Goal: Task Accomplishment & Management: Manage account settings

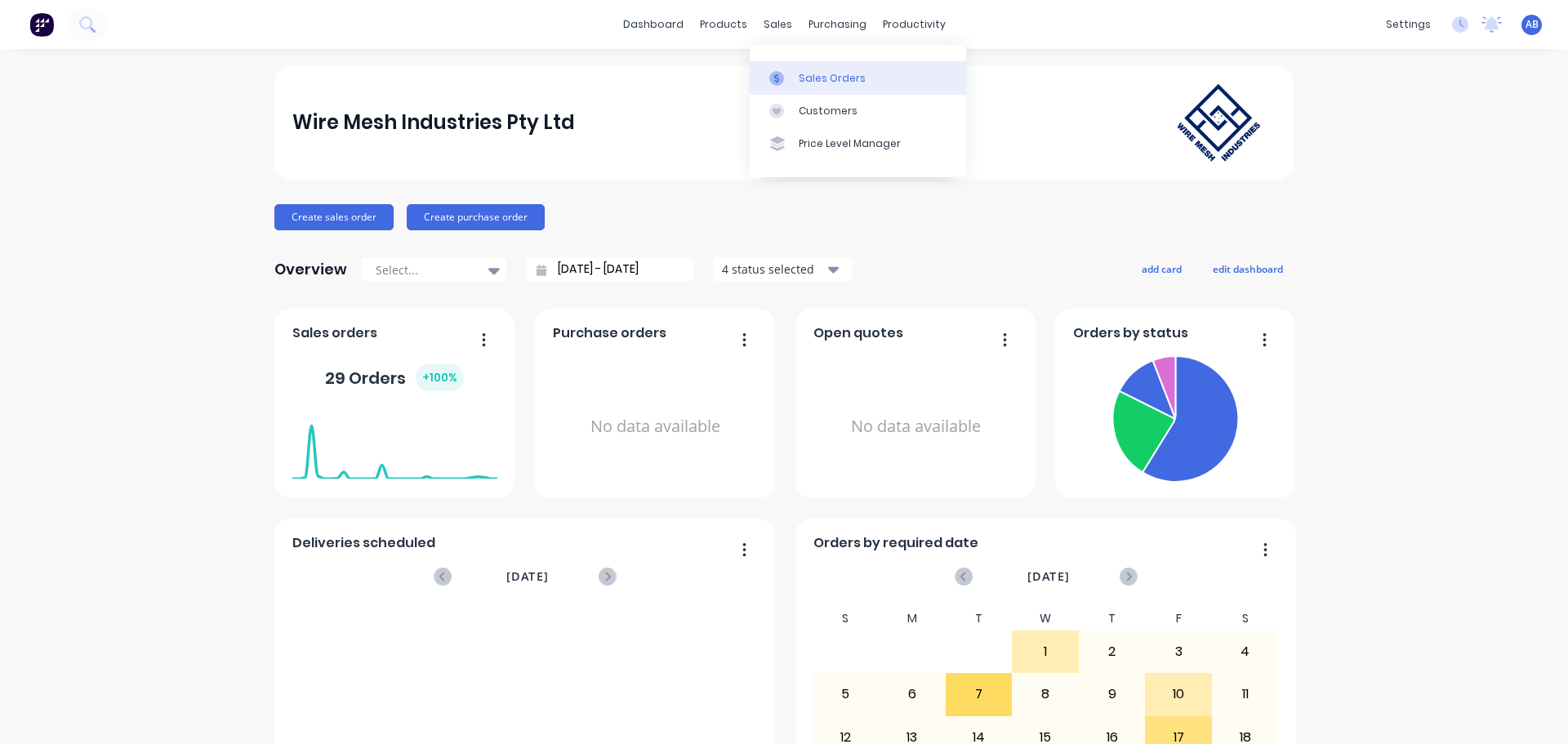
click at [802, 69] on link "Sales Orders" at bounding box center [858, 78] width 217 height 33
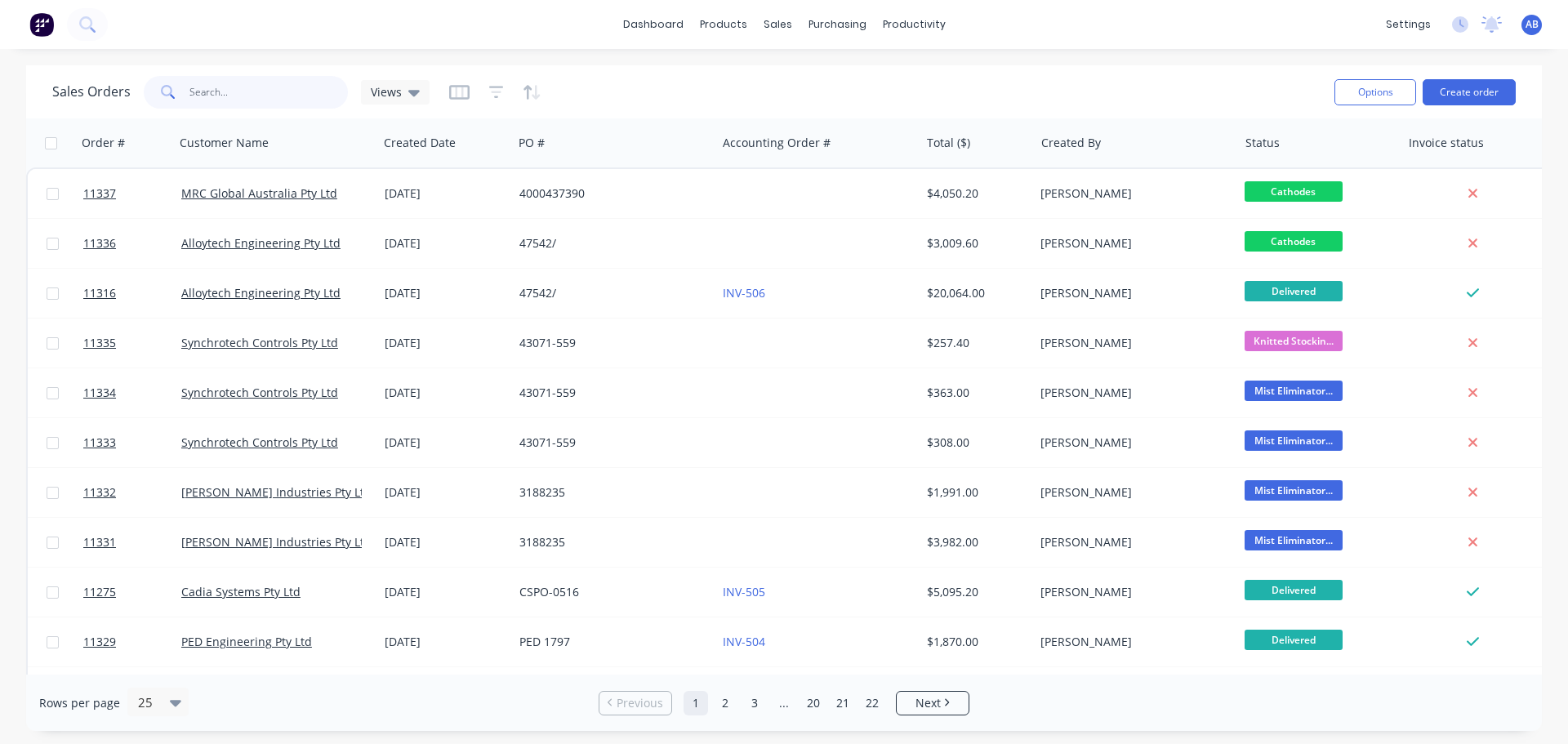
click at [226, 98] on input "text" at bounding box center [269, 93] width 160 height 33
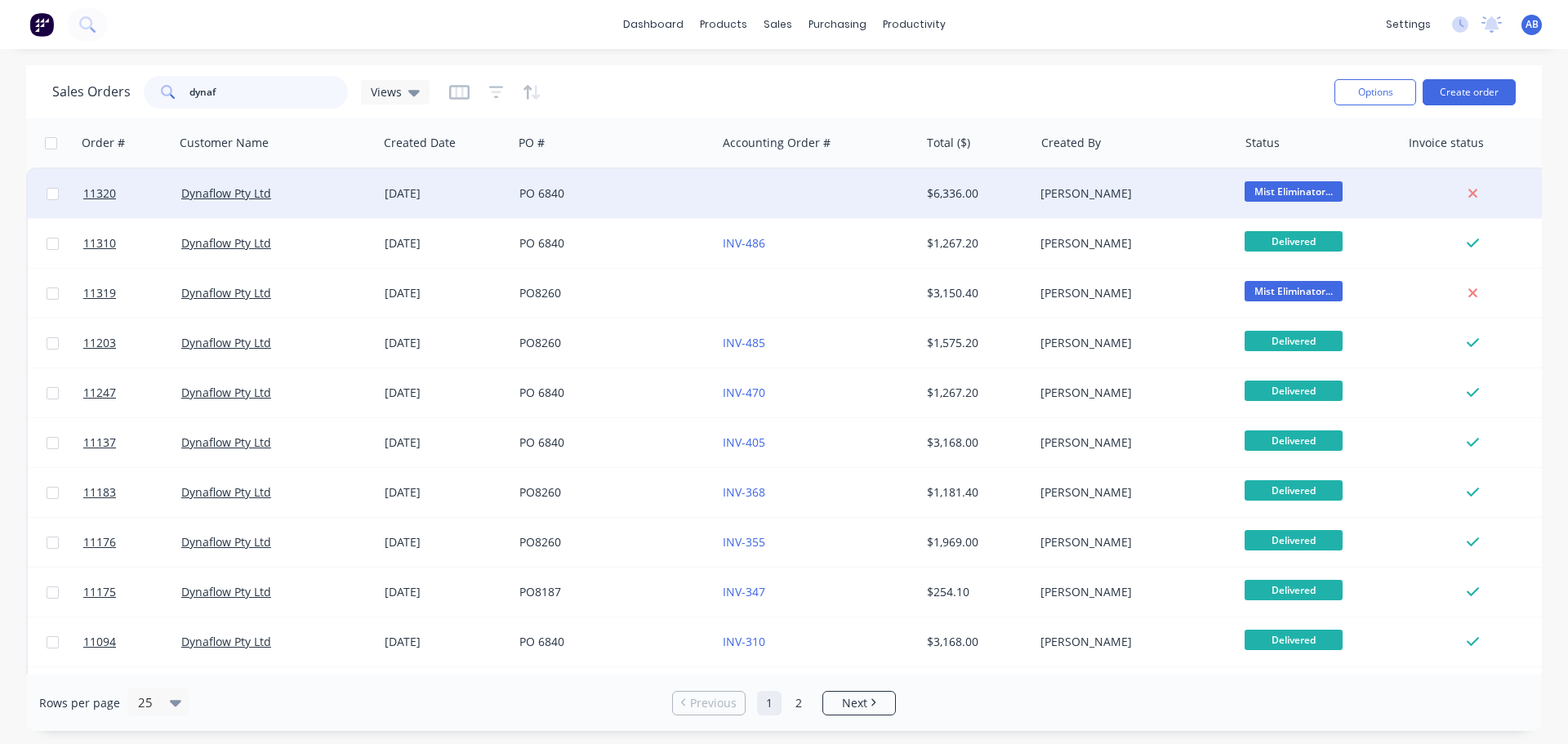
type input "dynaf"
click at [735, 191] on div at bounding box center [818, 193] width 203 height 49
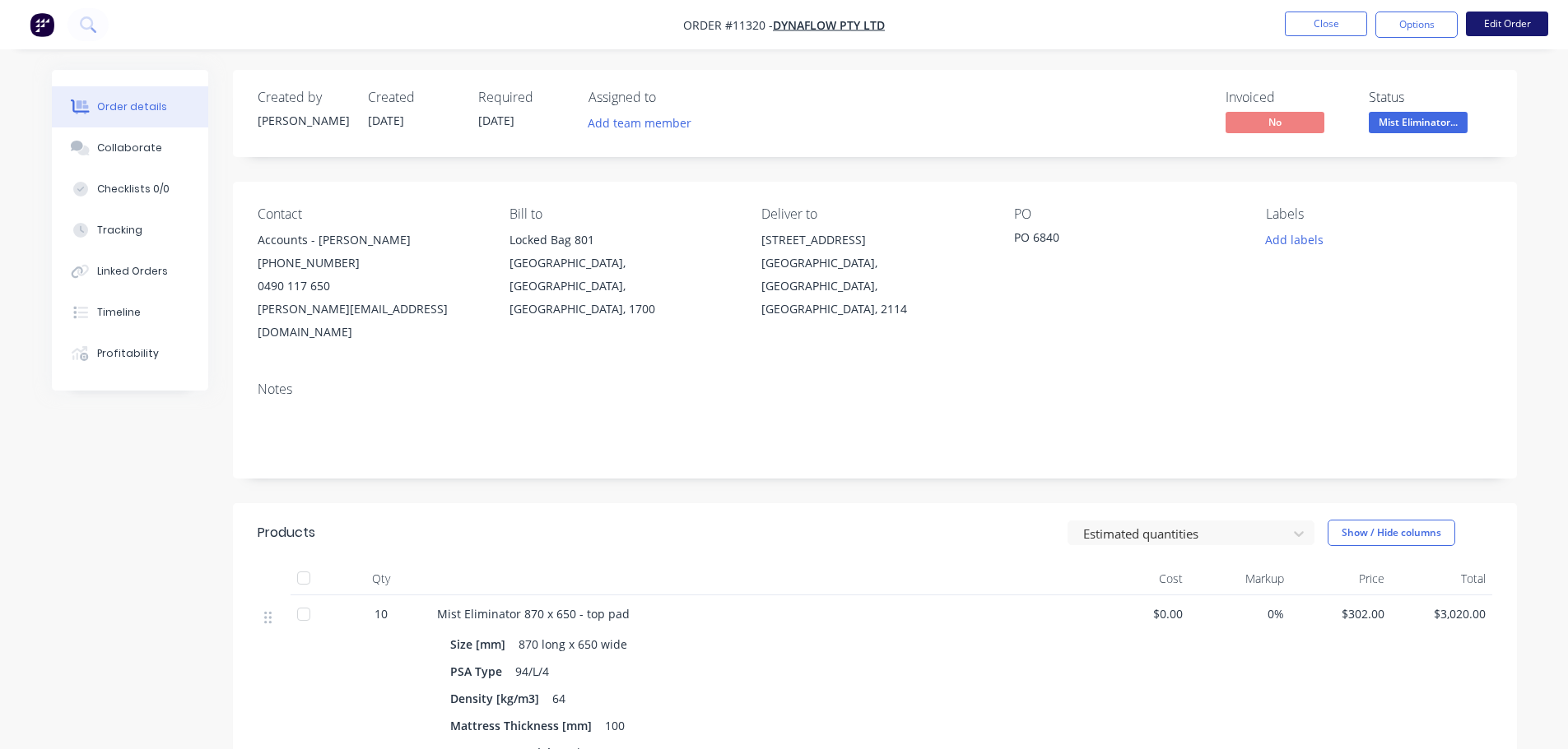
click at [1505, 23] on button "Edit Order" at bounding box center [1506, 24] width 82 height 25
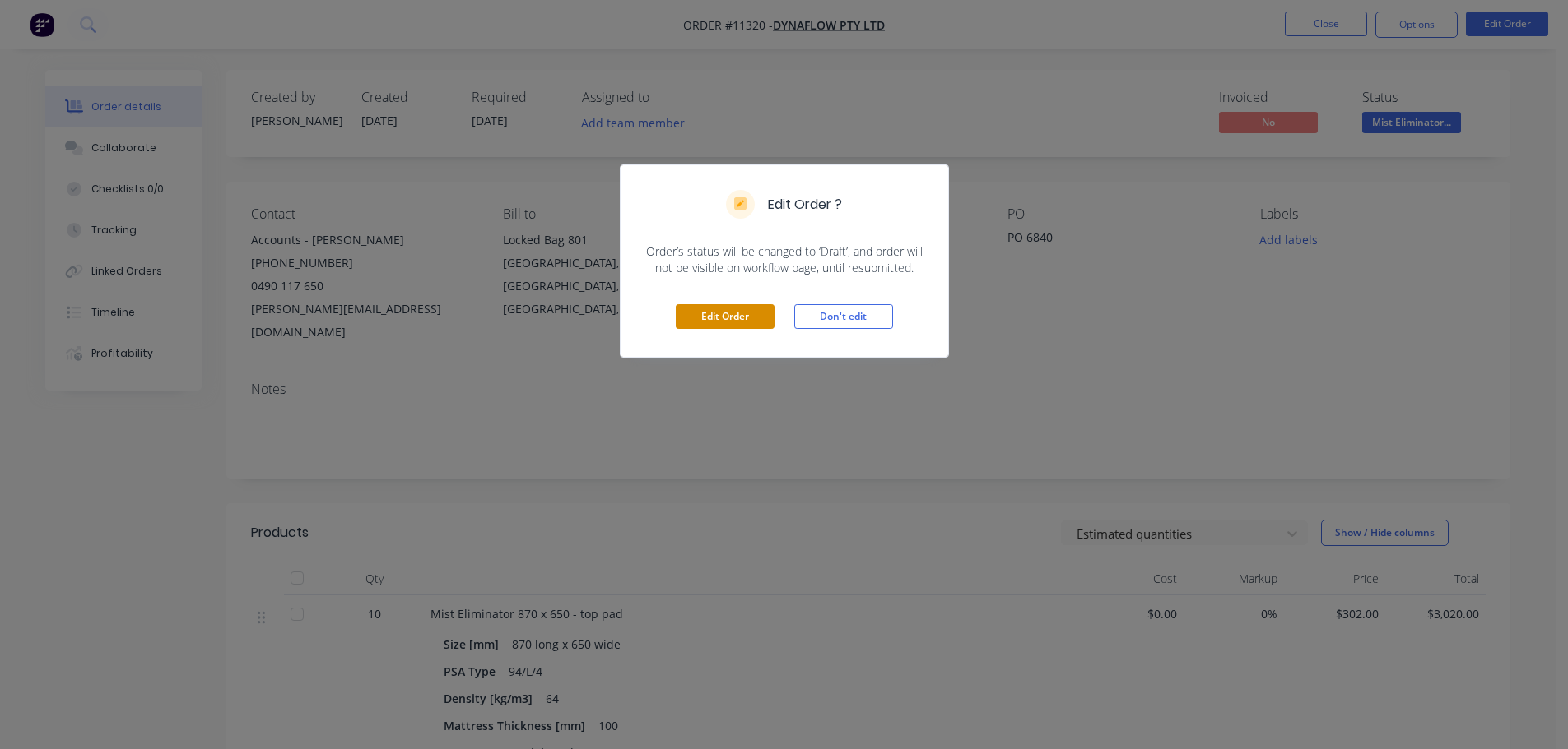
click at [724, 319] on button "Edit Order" at bounding box center [724, 317] width 99 height 25
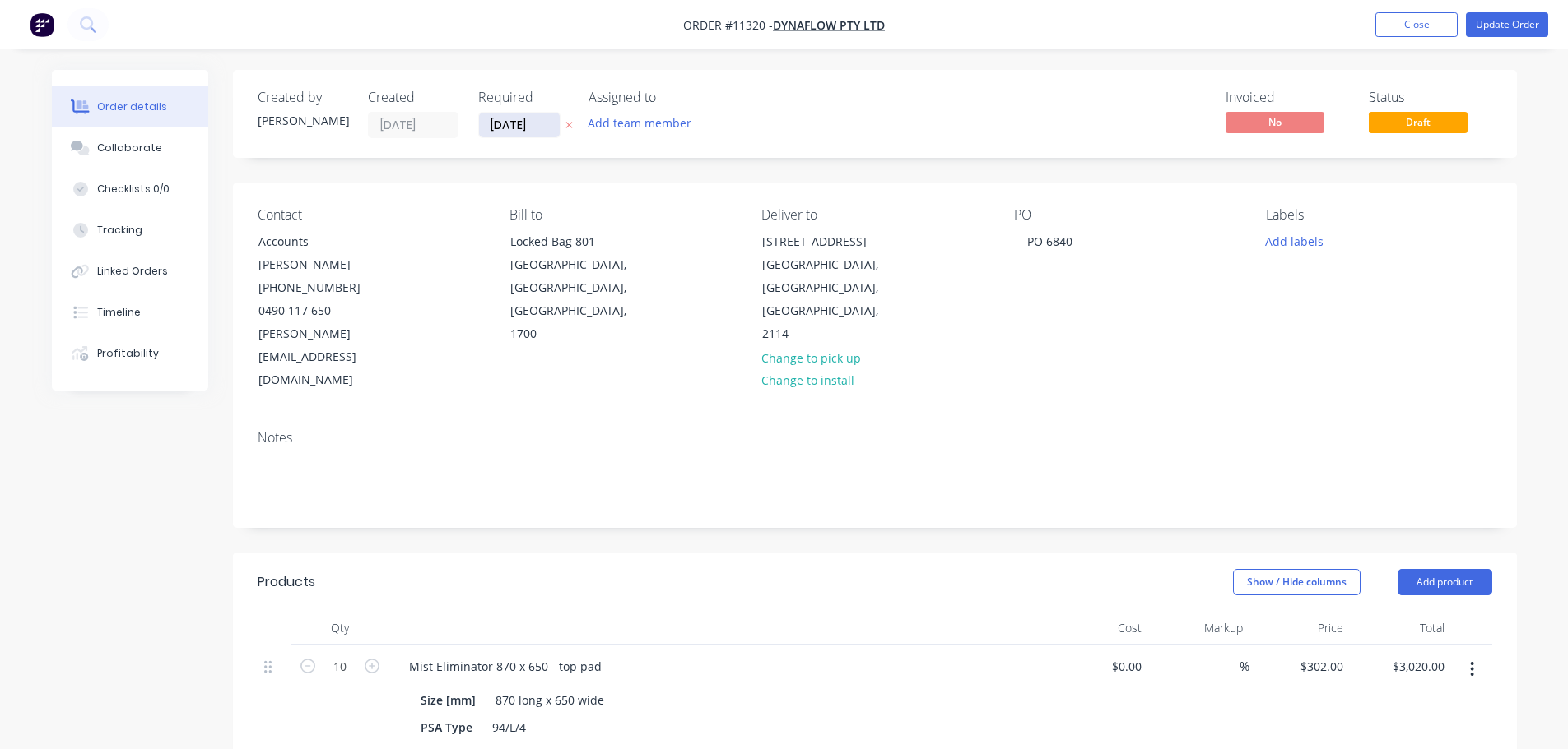
click at [543, 123] on input "[DATE]" at bounding box center [519, 125] width 81 height 25
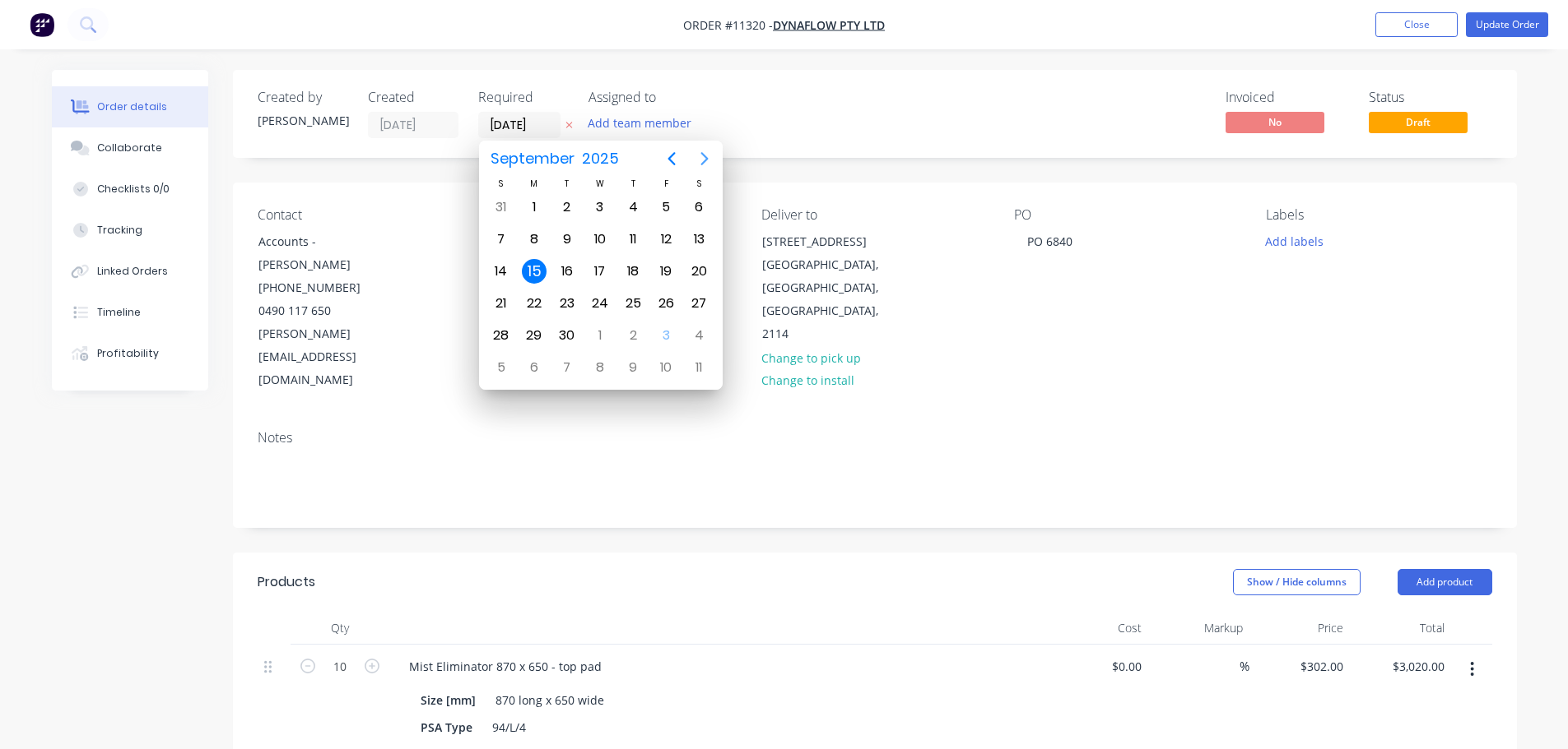
click at [705, 166] on icon "Next page" at bounding box center [704, 159] width 20 height 20
click at [668, 207] on div "3" at bounding box center [666, 207] width 25 height 25
type input "[DATE]"
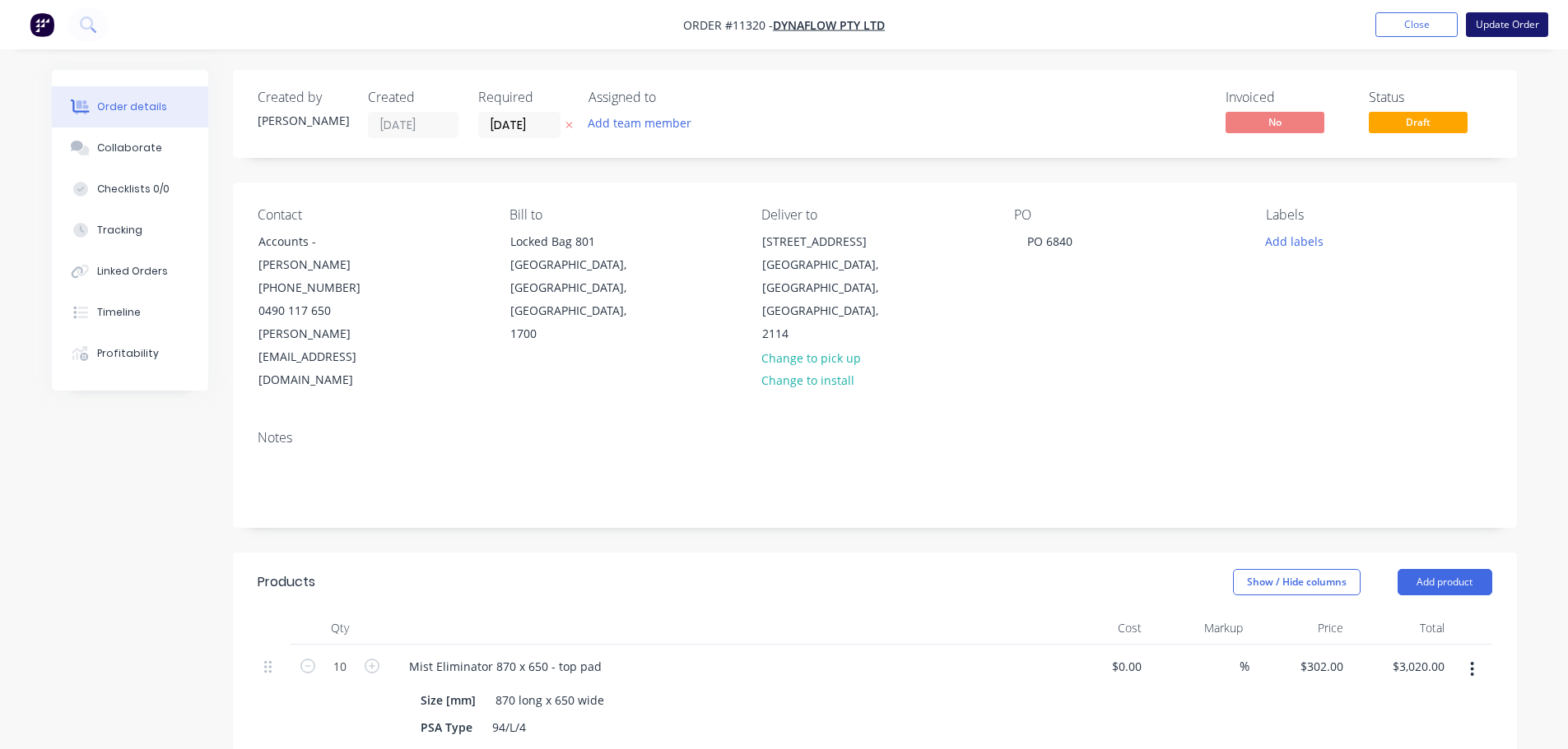
click at [1501, 22] on button "Update Order" at bounding box center [1506, 25] width 82 height 25
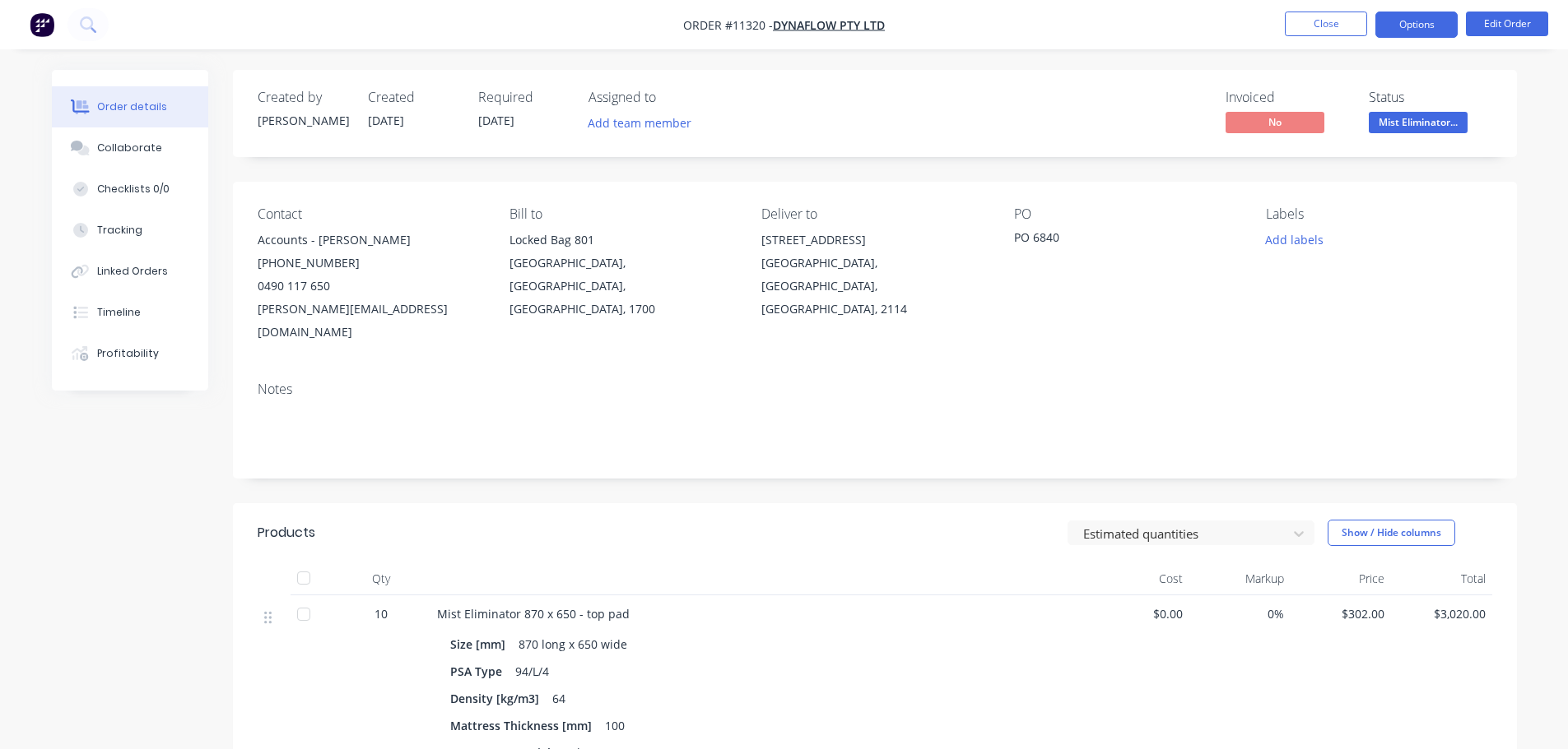
click at [1413, 34] on button "Options" at bounding box center [1416, 25] width 82 height 27
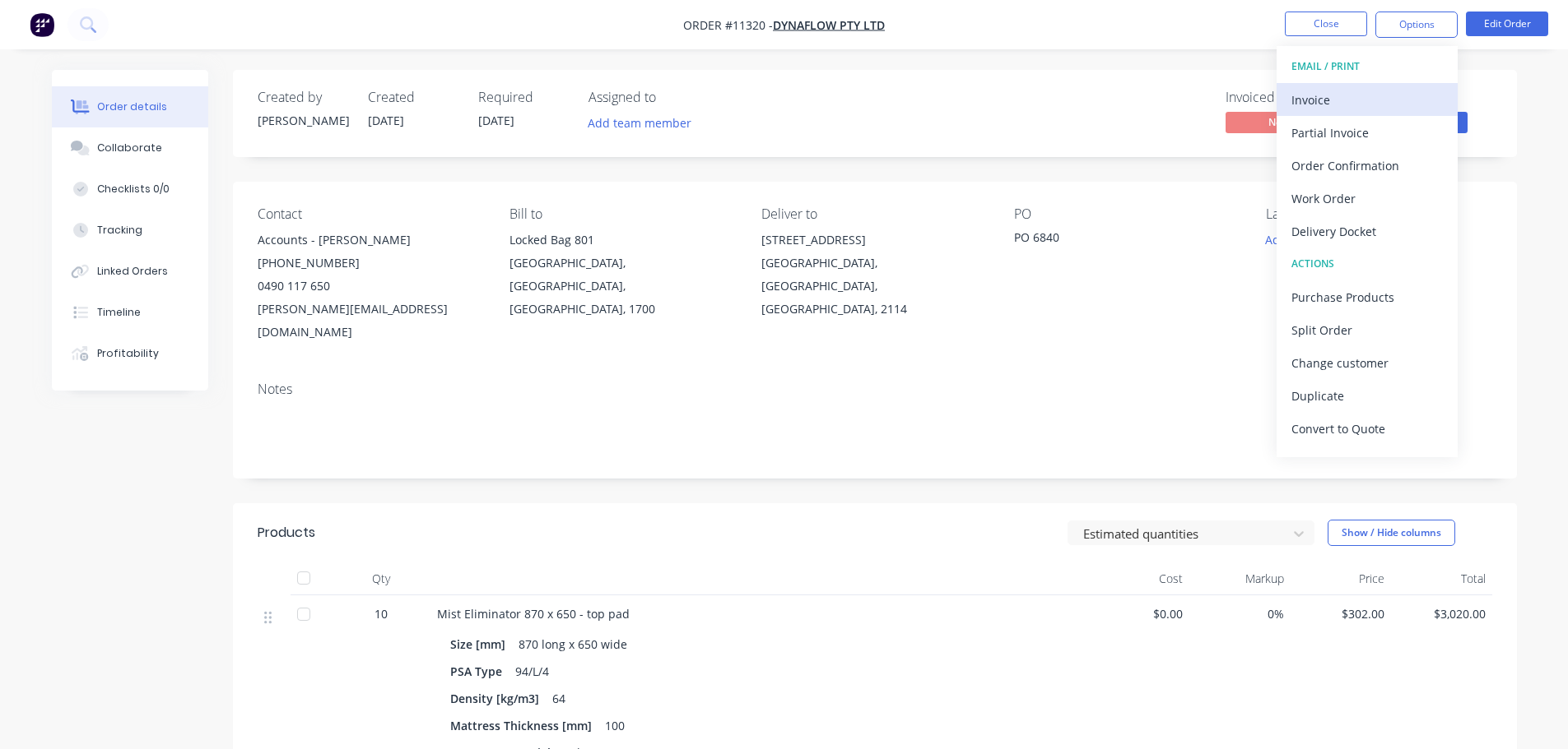
click at [1312, 92] on div "Invoice" at bounding box center [1367, 100] width 152 height 24
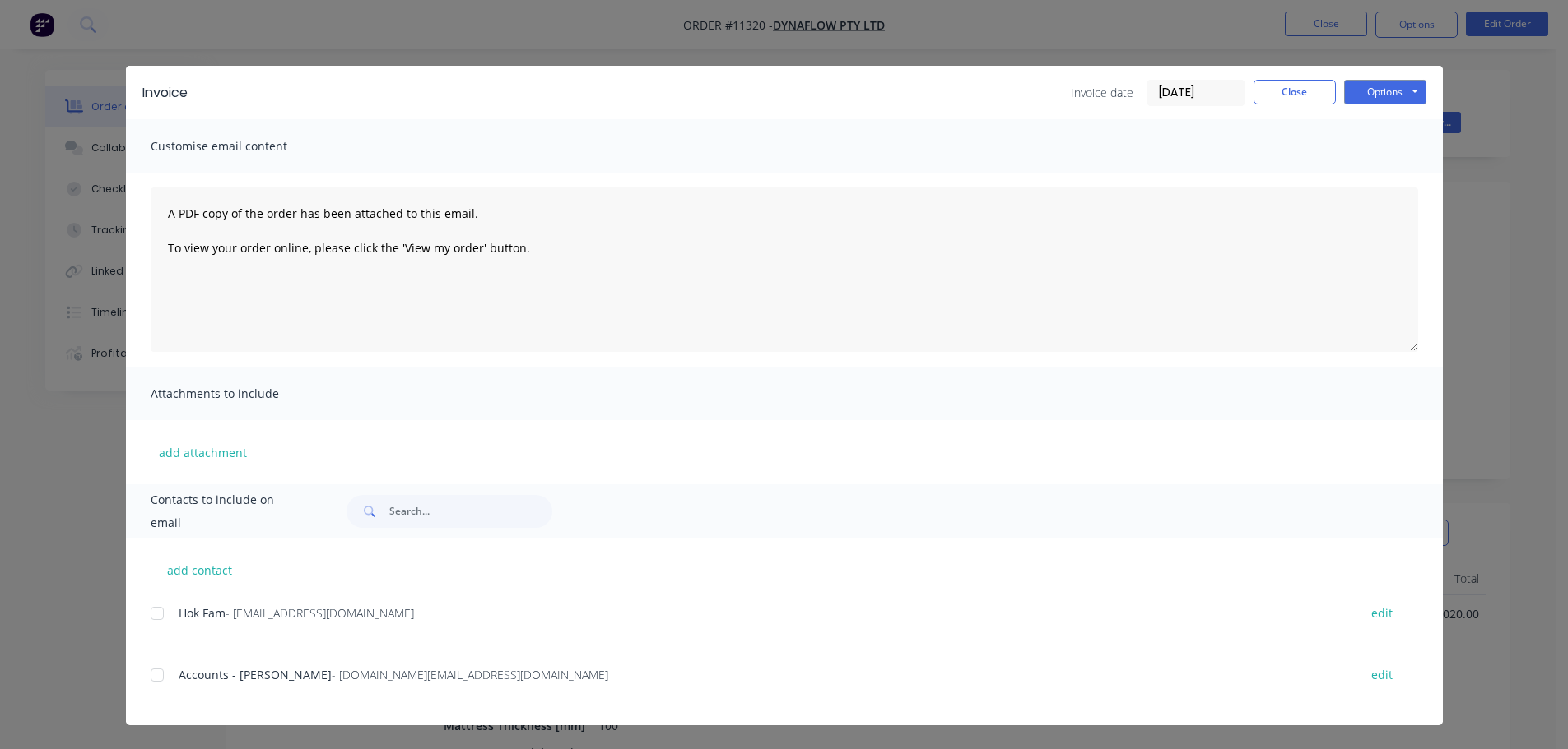
click at [151, 679] on div at bounding box center [157, 676] width 33 height 33
click at [1405, 91] on button "Options" at bounding box center [1385, 92] width 82 height 25
click at [1391, 171] on button "Email" at bounding box center [1396, 176] width 105 height 27
click at [1300, 96] on button "Close" at bounding box center [1294, 92] width 82 height 25
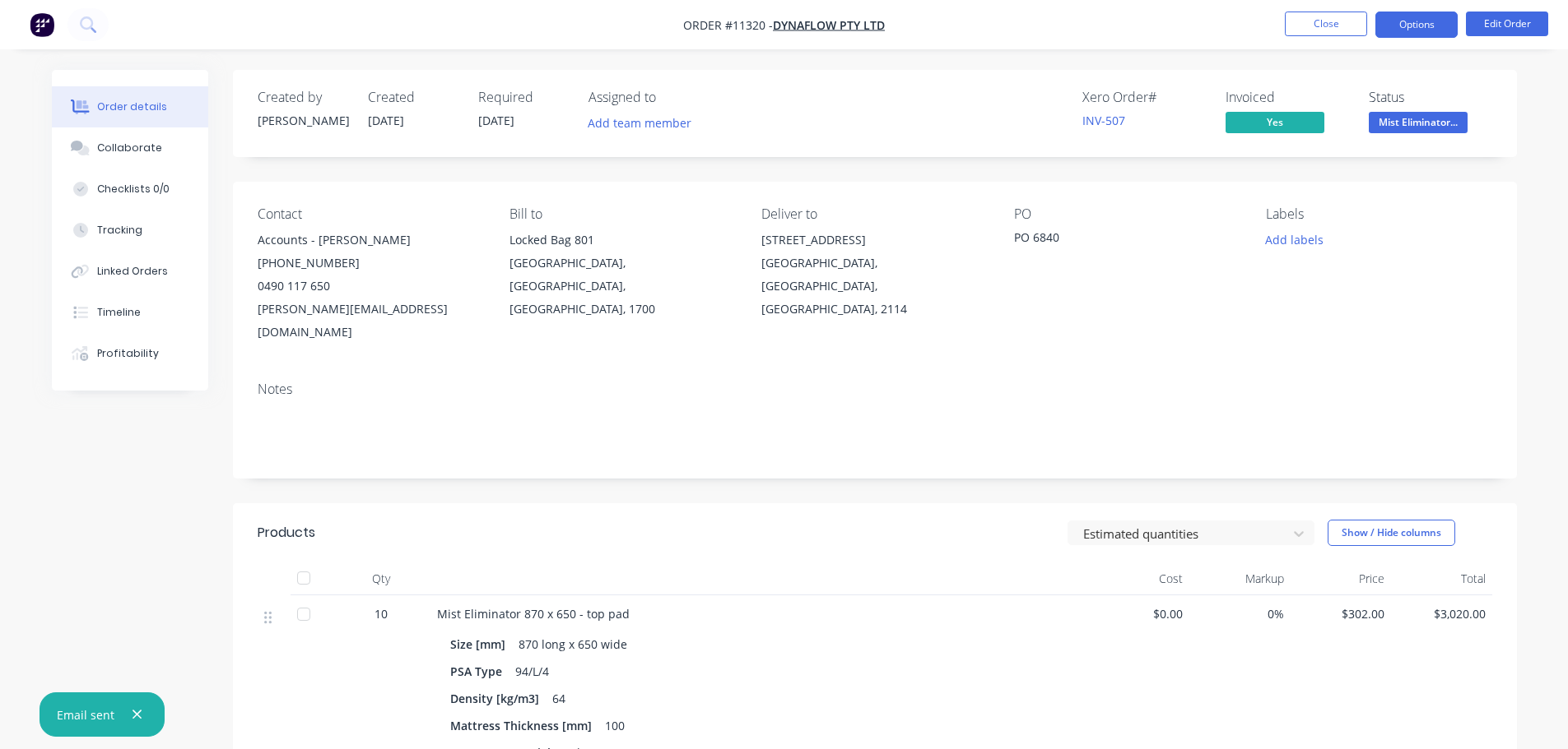
click at [1416, 25] on button "Options" at bounding box center [1416, 25] width 82 height 27
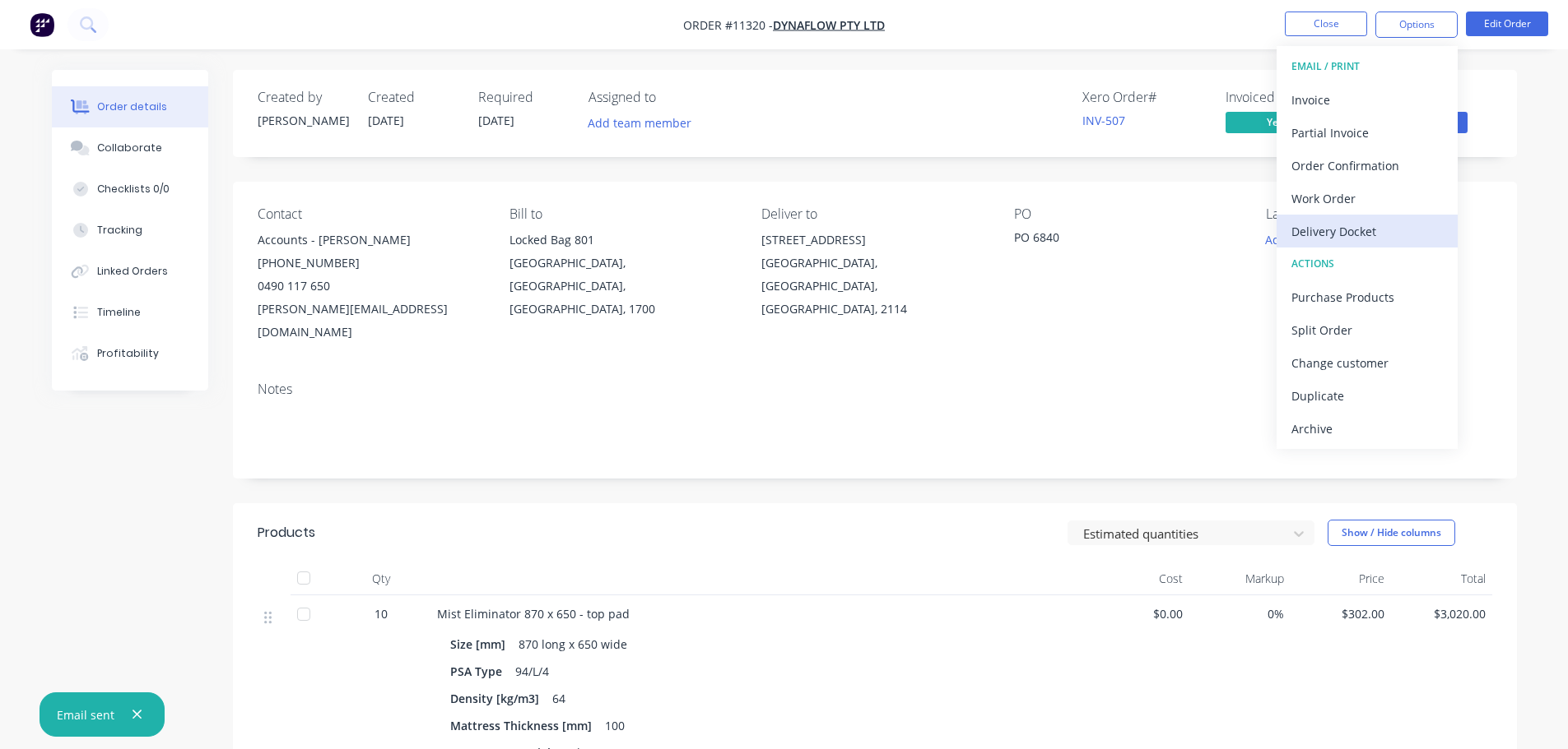
click at [1333, 231] on div "Delivery Docket" at bounding box center [1367, 231] width 152 height 24
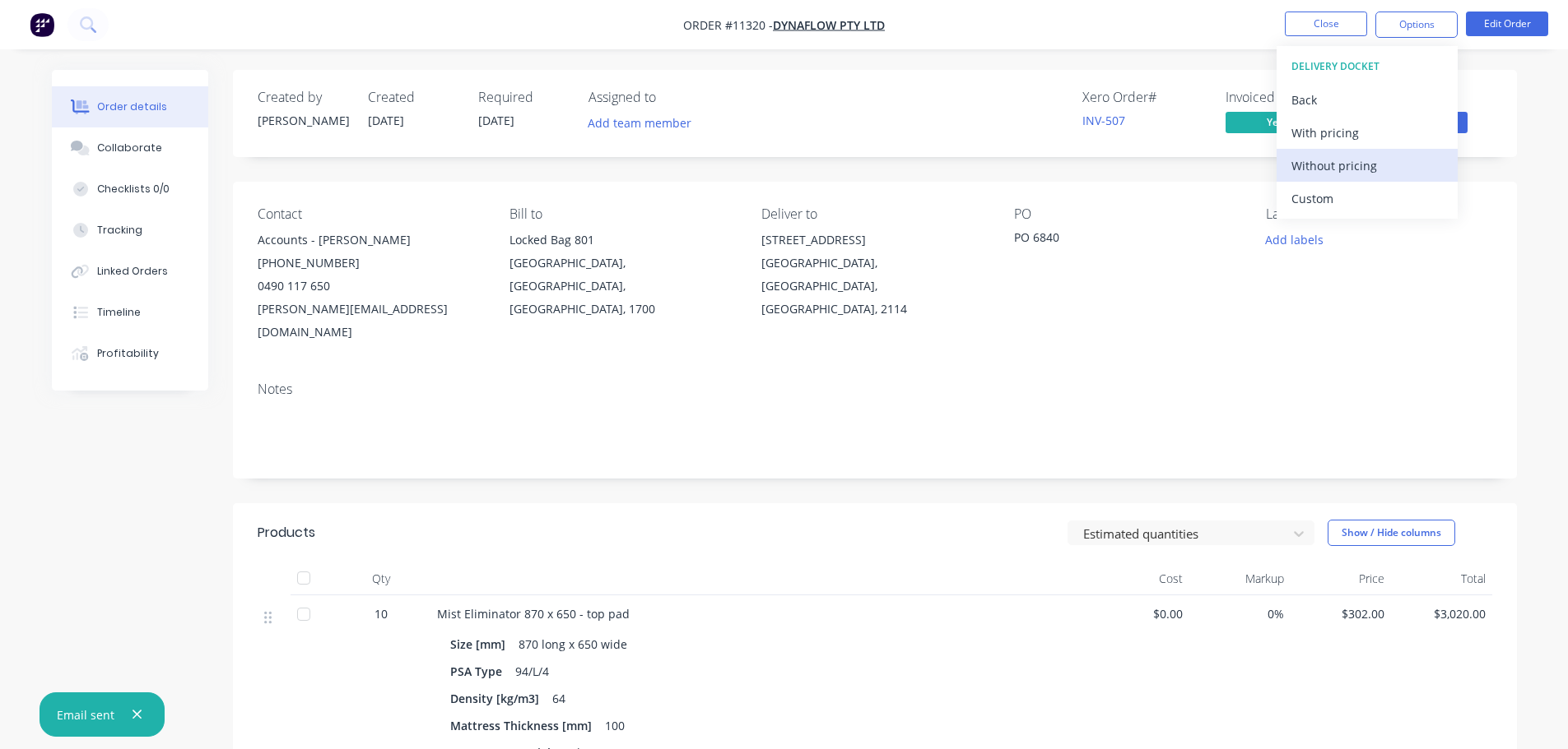
click at [1341, 165] on div "Without pricing" at bounding box center [1367, 166] width 152 height 24
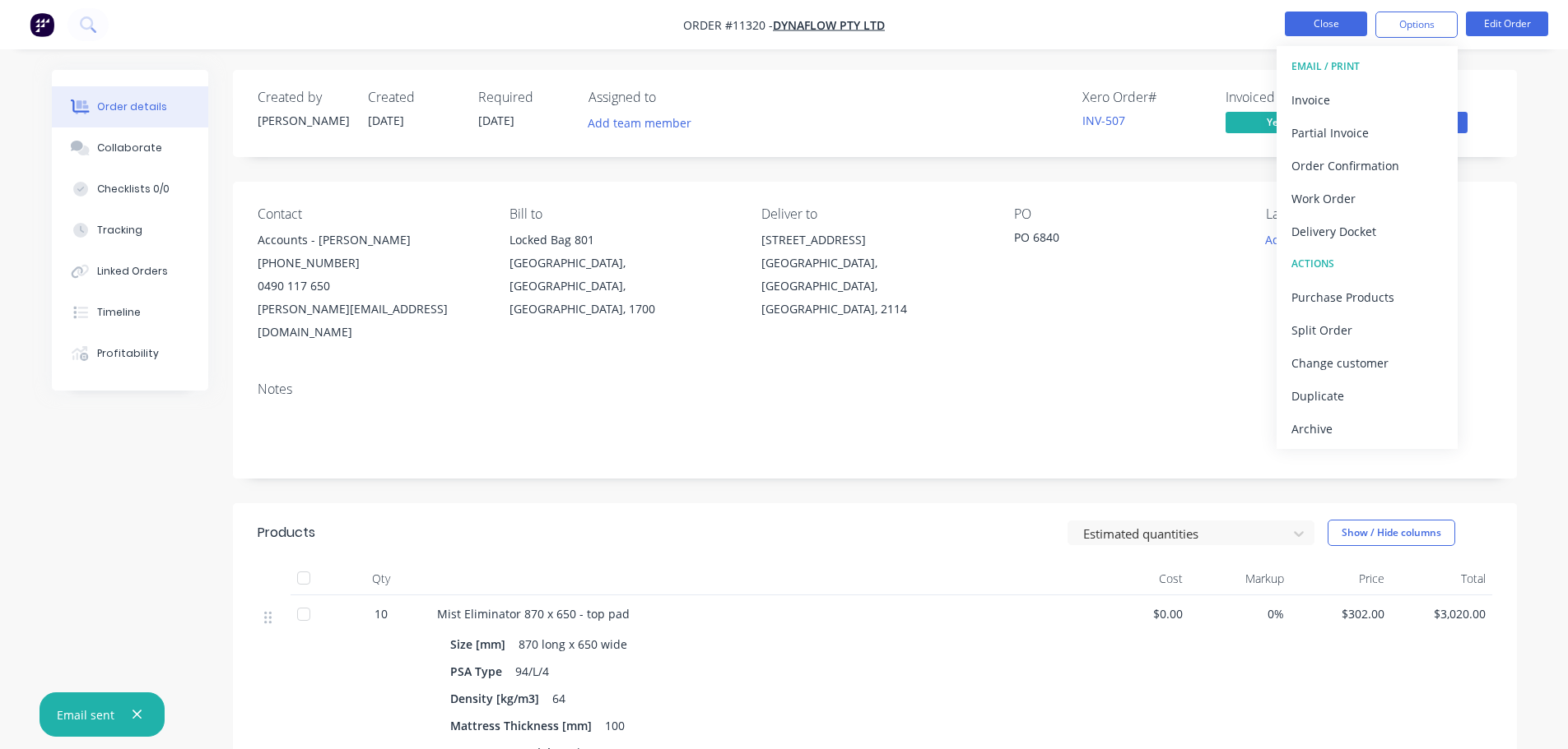
click at [1324, 17] on button "Close" at bounding box center [1326, 24] width 82 height 25
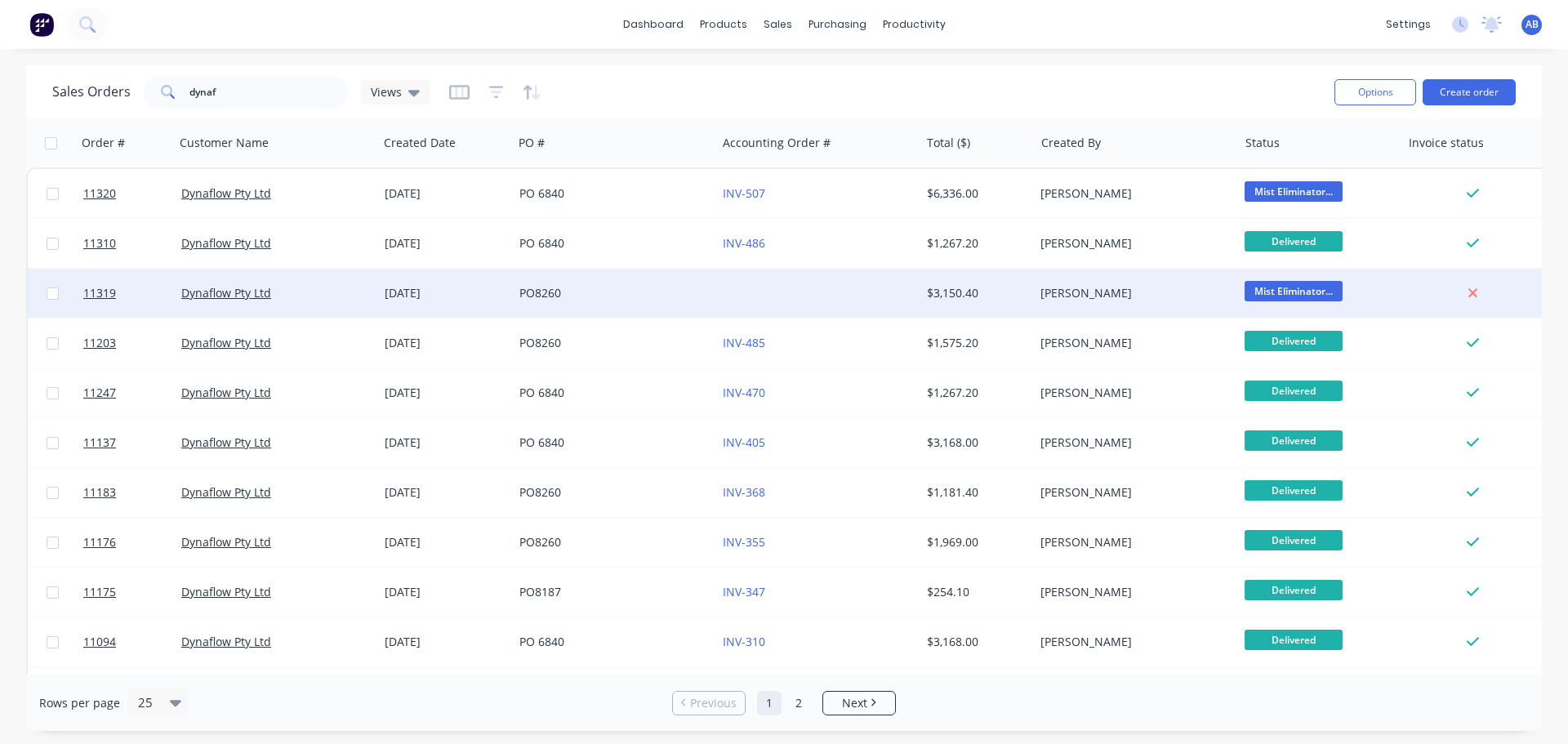
click at [722, 285] on div at bounding box center [818, 293] width 203 height 49
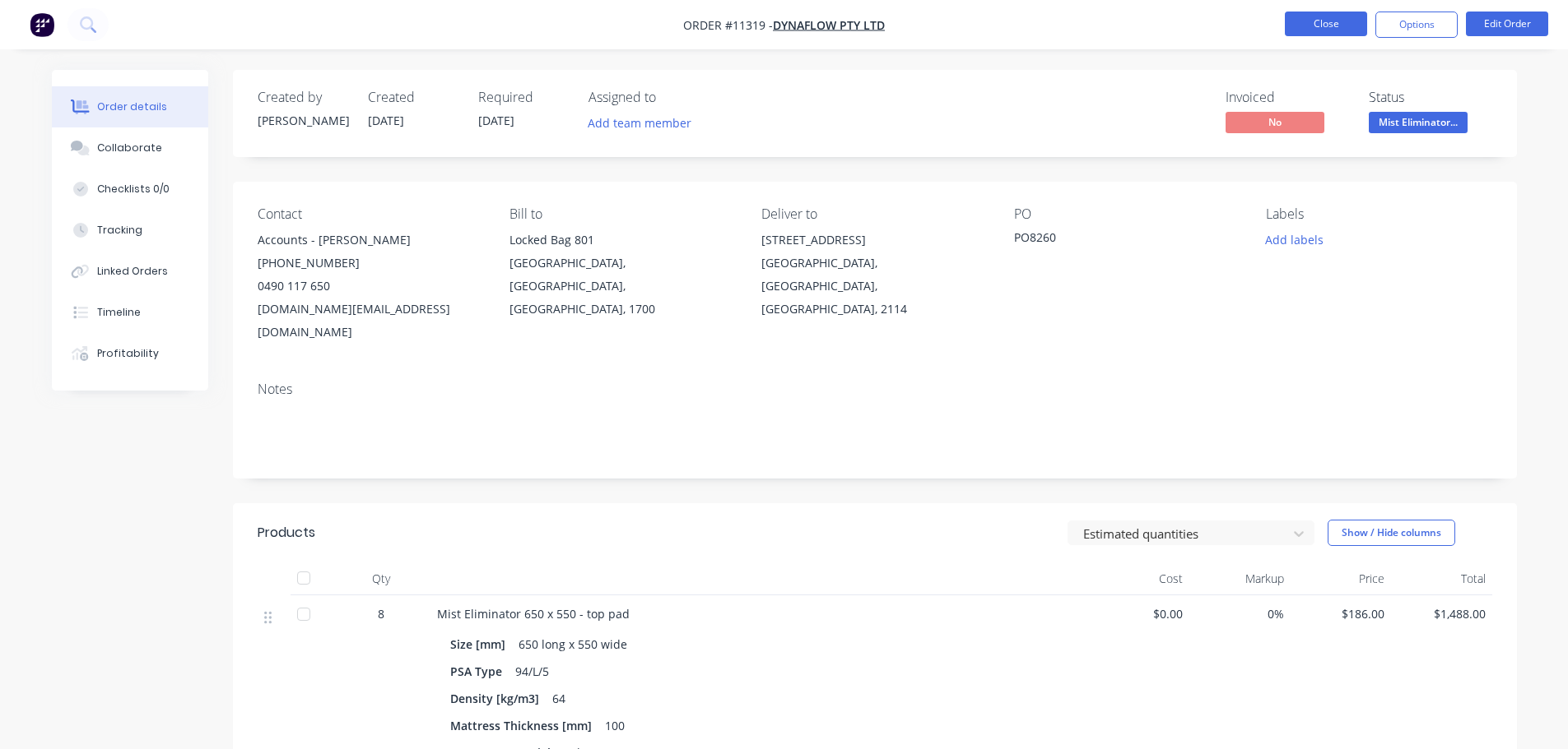
click at [1336, 26] on button "Close" at bounding box center [1326, 24] width 82 height 25
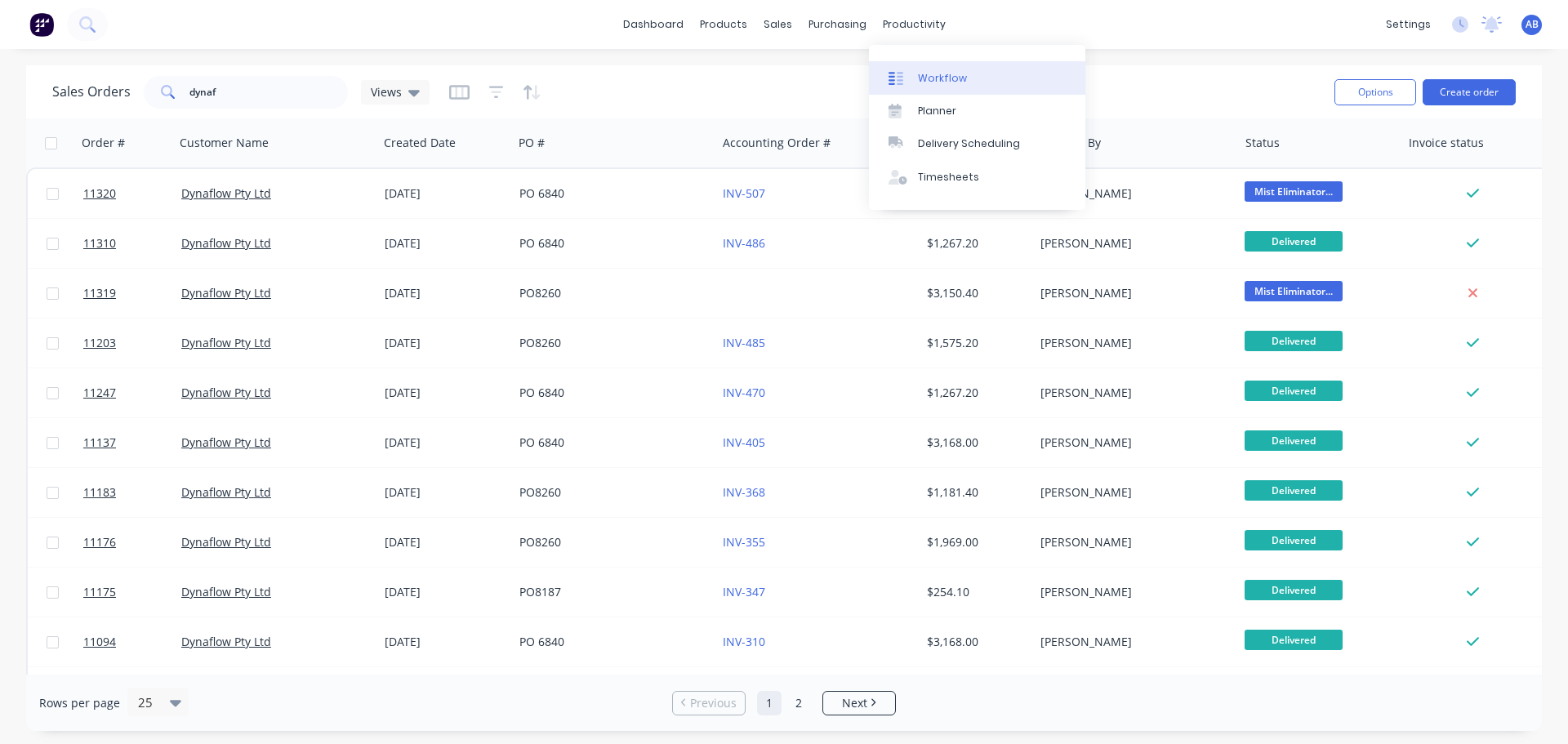
click at [923, 69] on link "Workflow" at bounding box center [977, 78] width 217 height 33
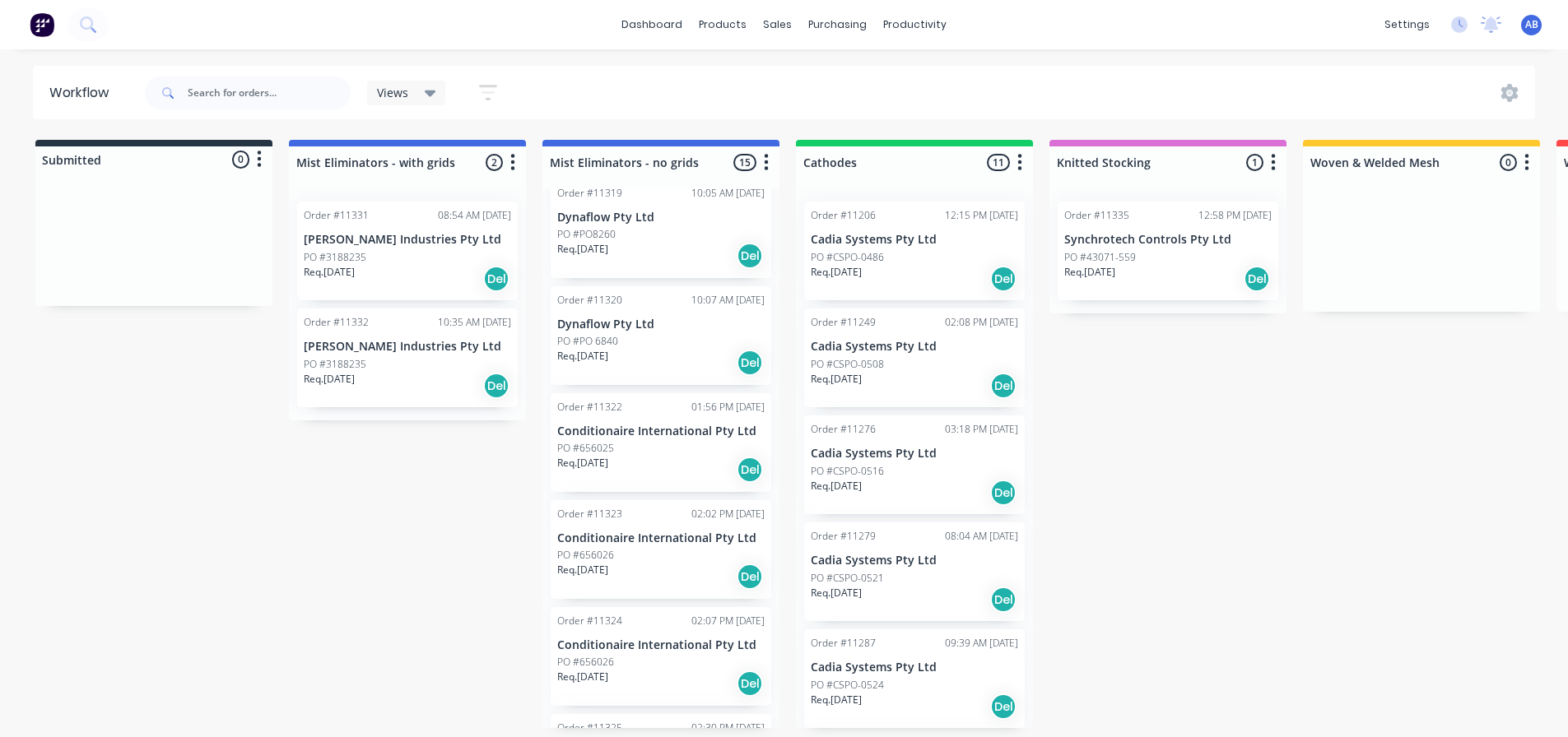
scroll to position [823, 0]
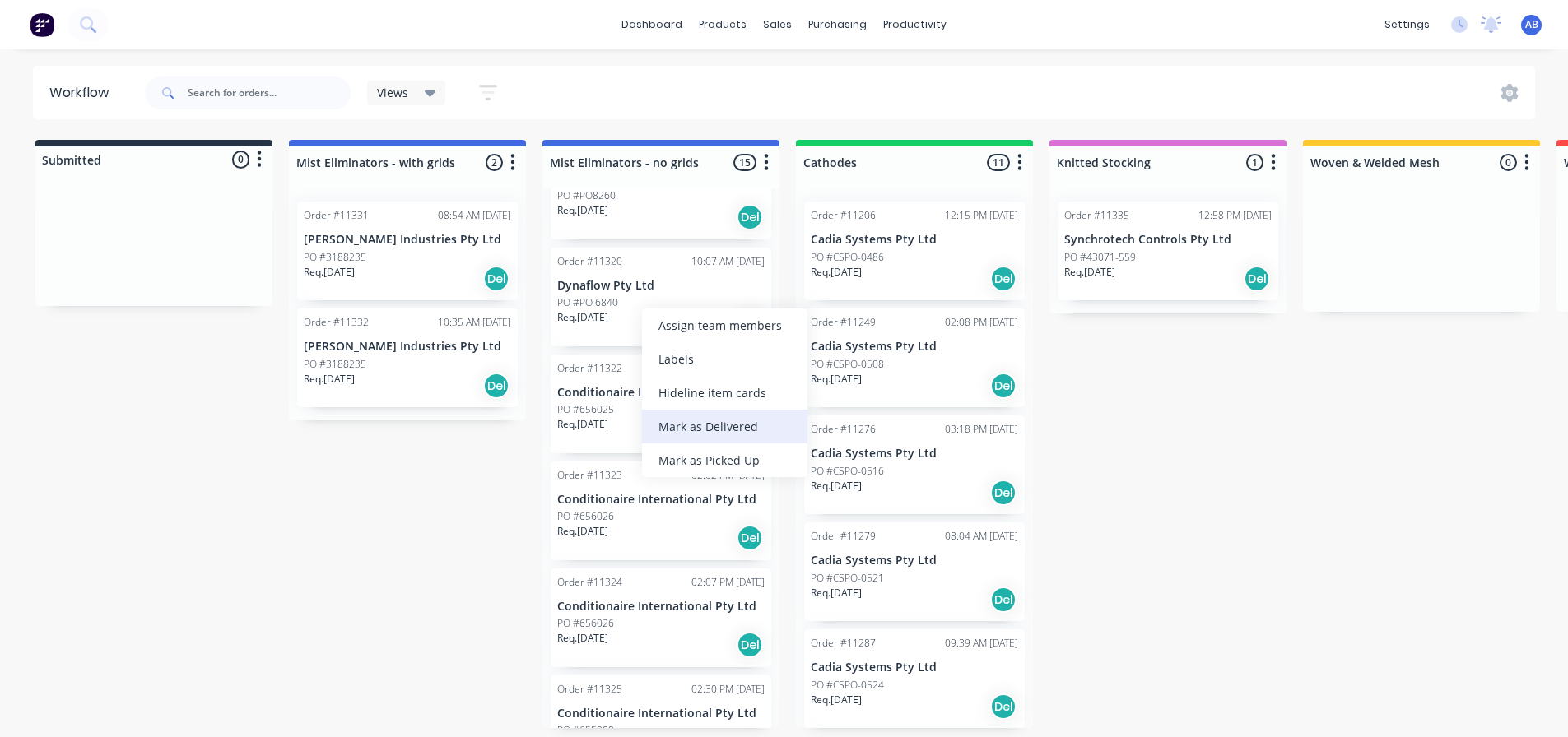
click at [691, 422] on div "Mark as Delivered" at bounding box center [724, 426] width 166 height 34
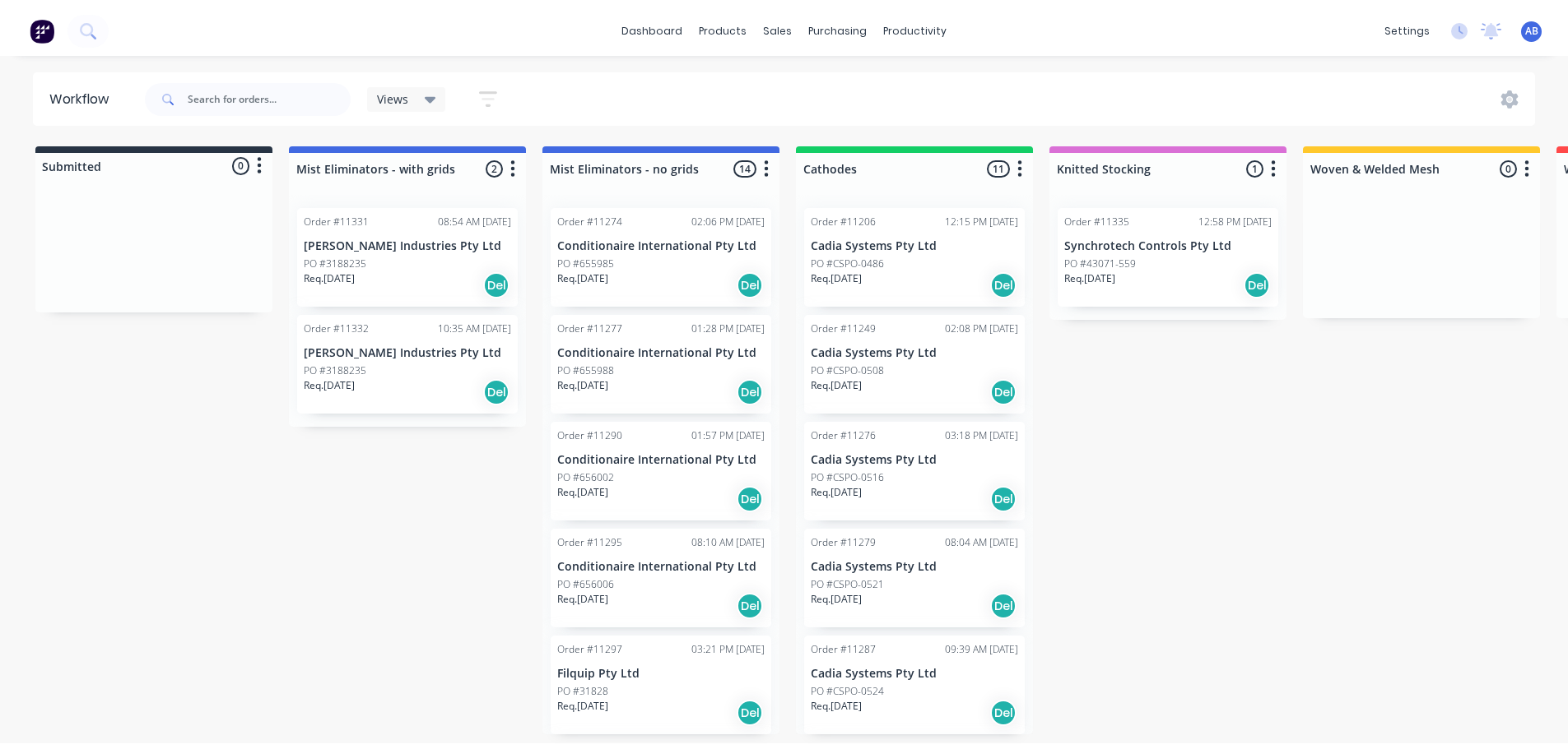
scroll to position [0, 0]
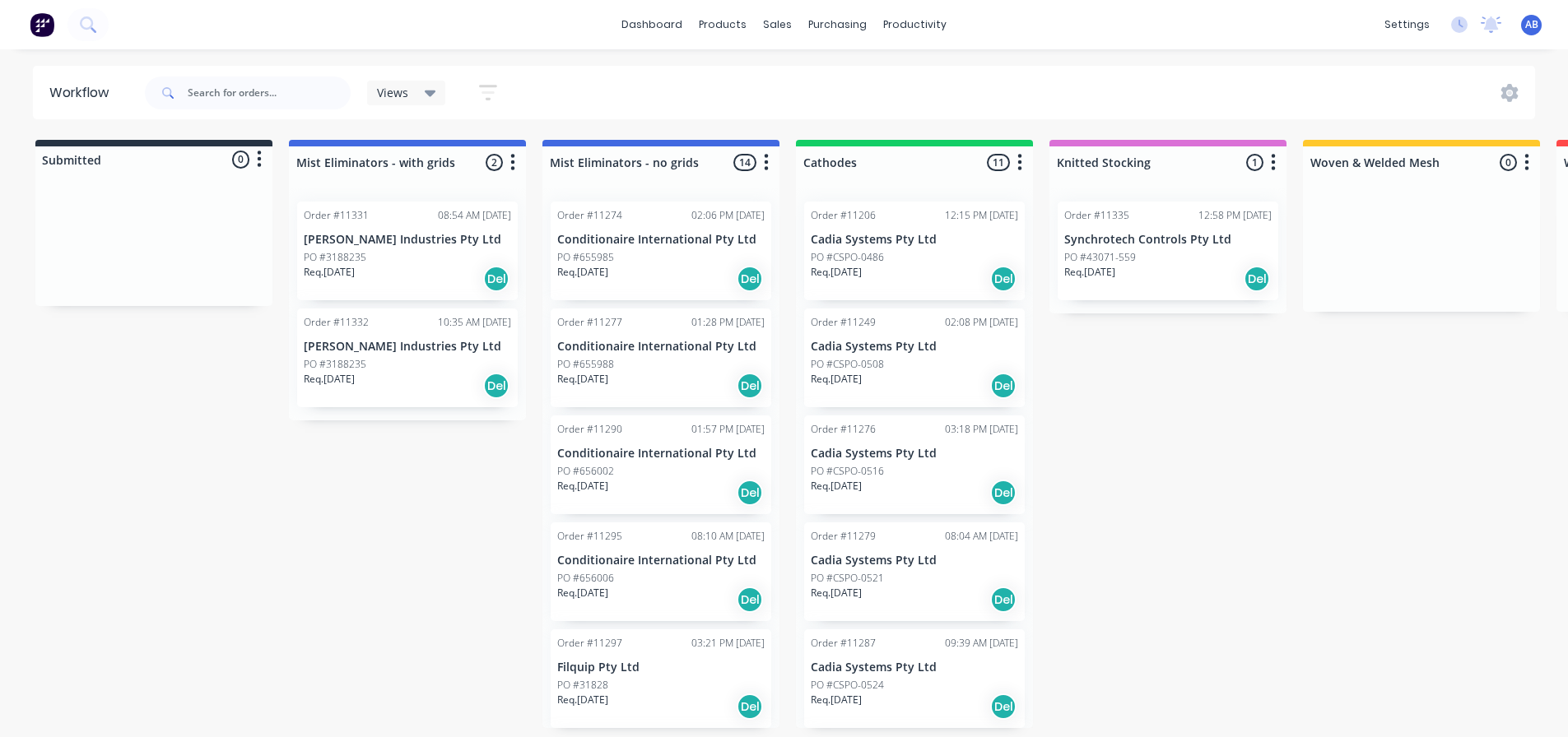
click at [47, 33] on img at bounding box center [42, 25] width 25 height 25
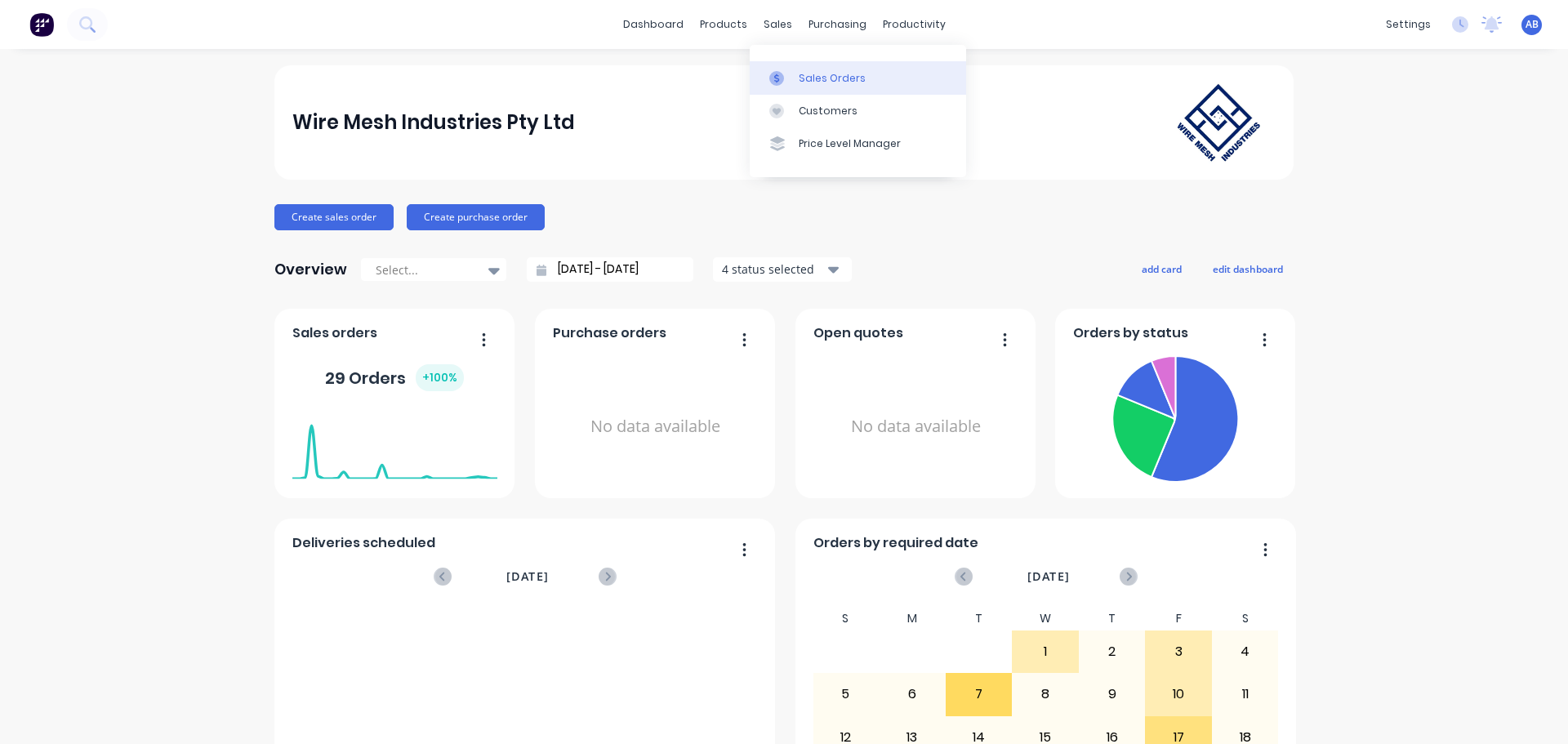
click at [797, 70] on link "Sales Orders" at bounding box center [858, 78] width 217 height 33
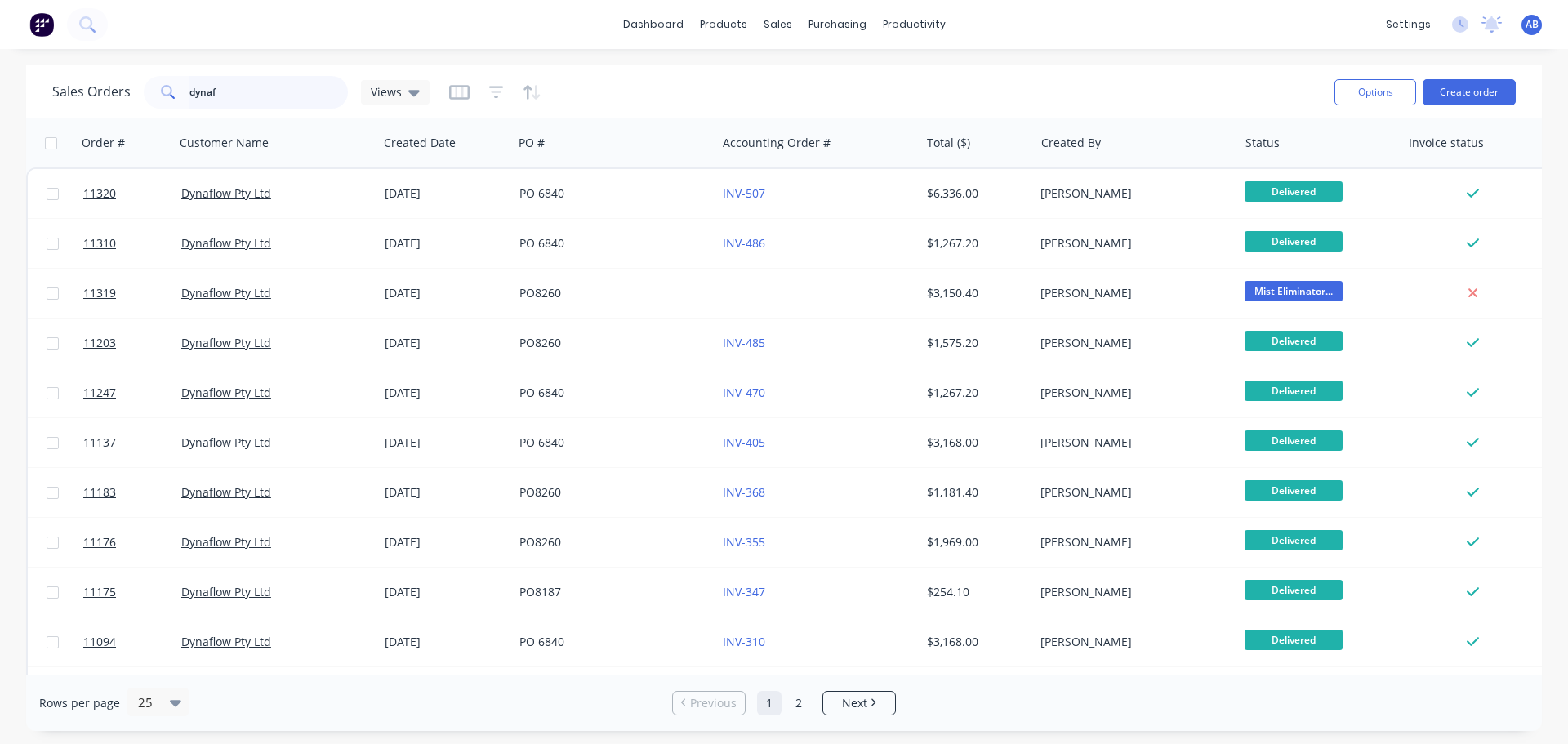
click at [270, 92] on input "dynaf" at bounding box center [269, 93] width 160 height 33
click at [265, 95] on input "dynaf" at bounding box center [269, 93] width 160 height 33
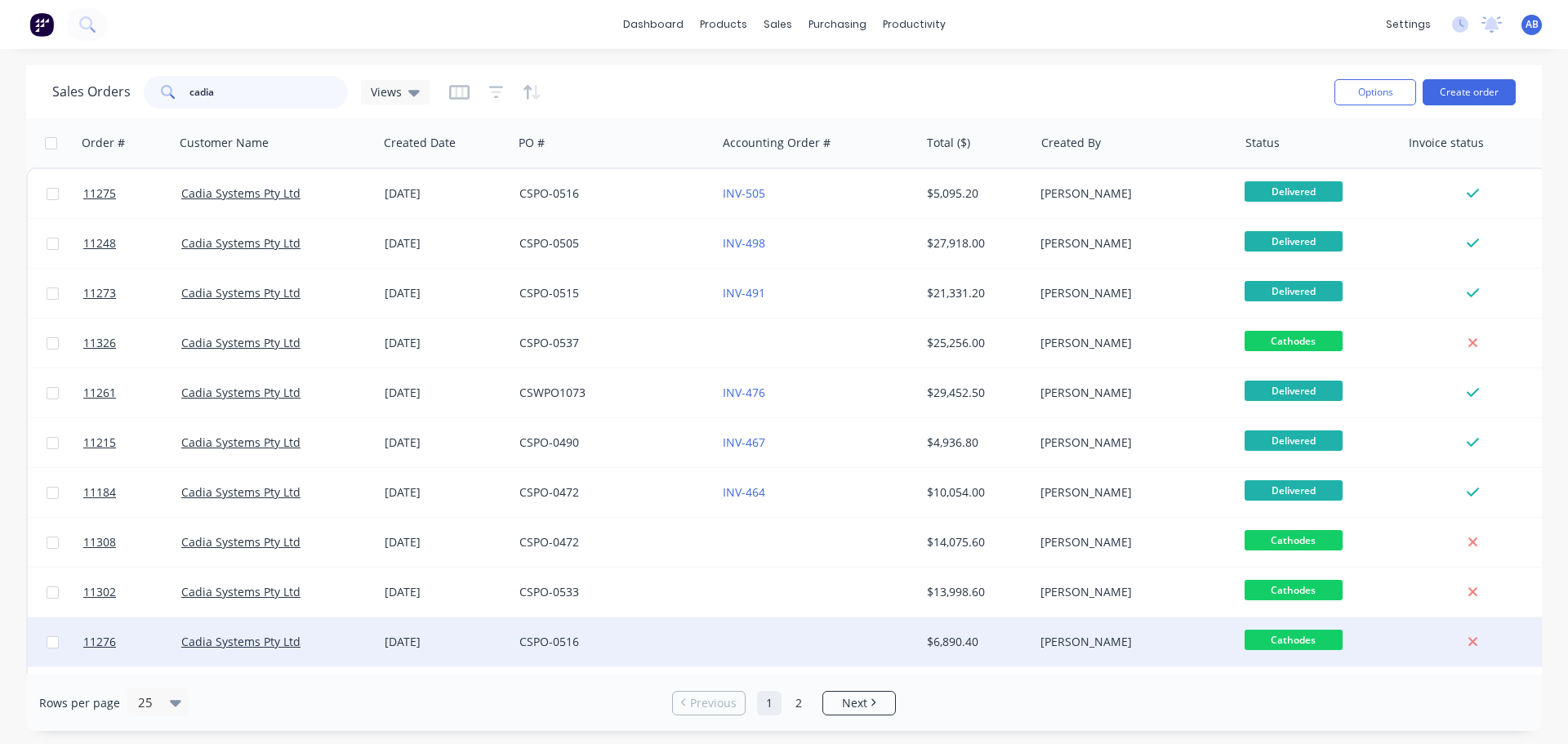
type input "cadia"
click at [656, 641] on div "CSPO-0516" at bounding box center [610, 642] width 181 height 17
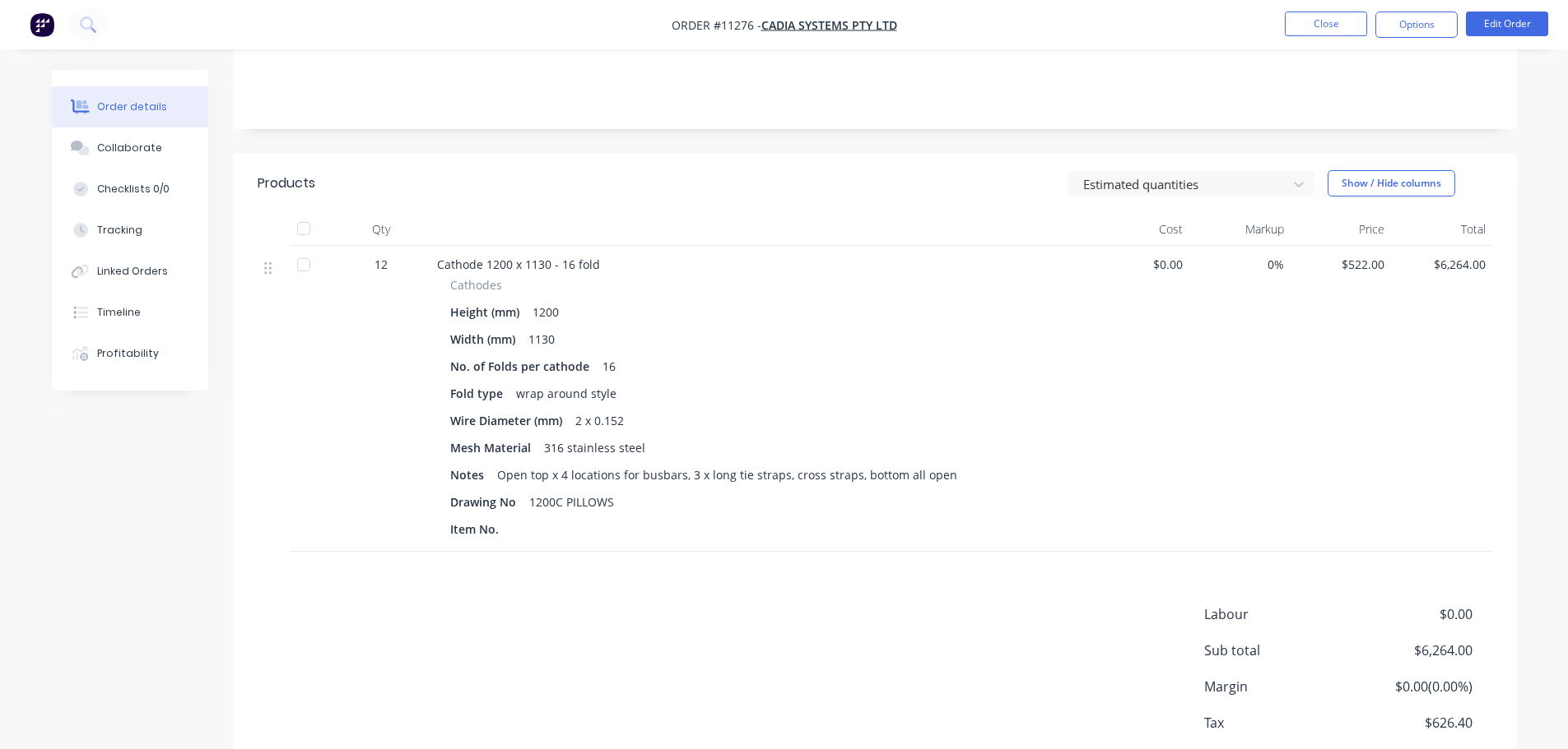
scroll to position [329, 0]
